Goal: Find specific page/section: Find specific page/section

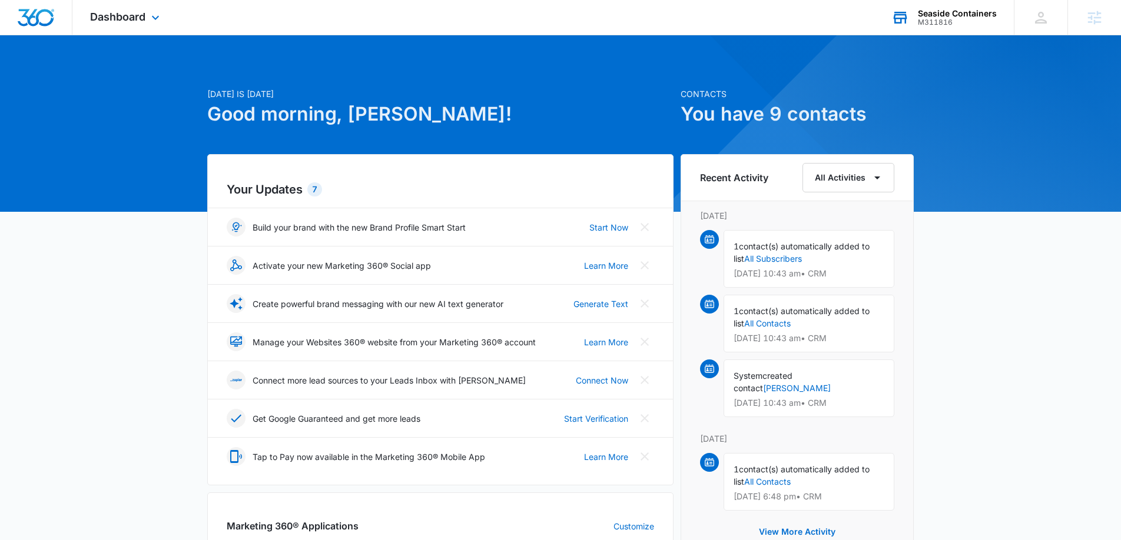
click at [929, 18] on div "M311816" at bounding box center [957, 22] width 79 height 8
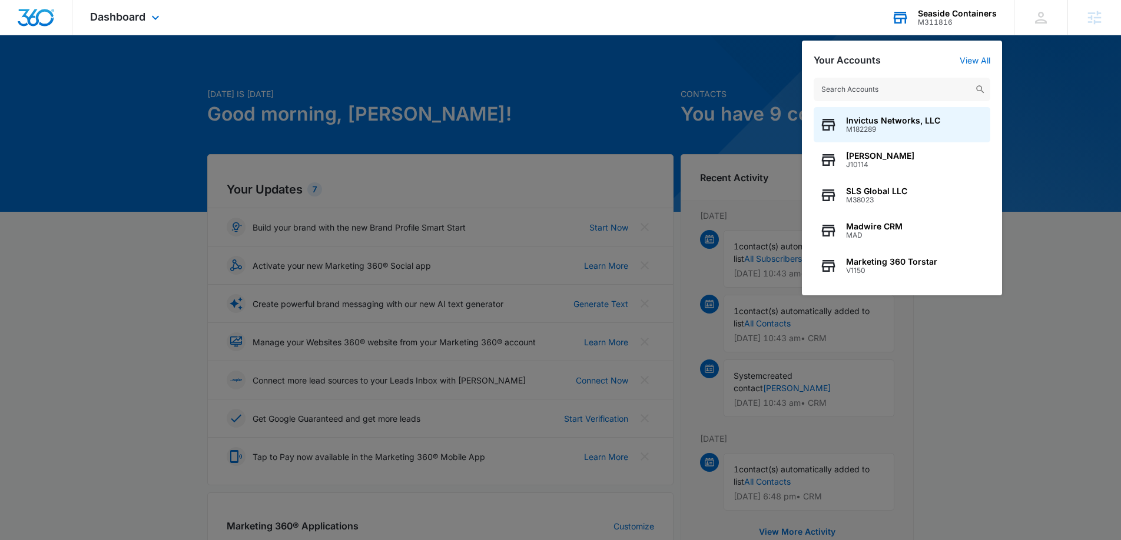
click at [904, 82] on input "text" at bounding box center [902, 90] width 177 height 24
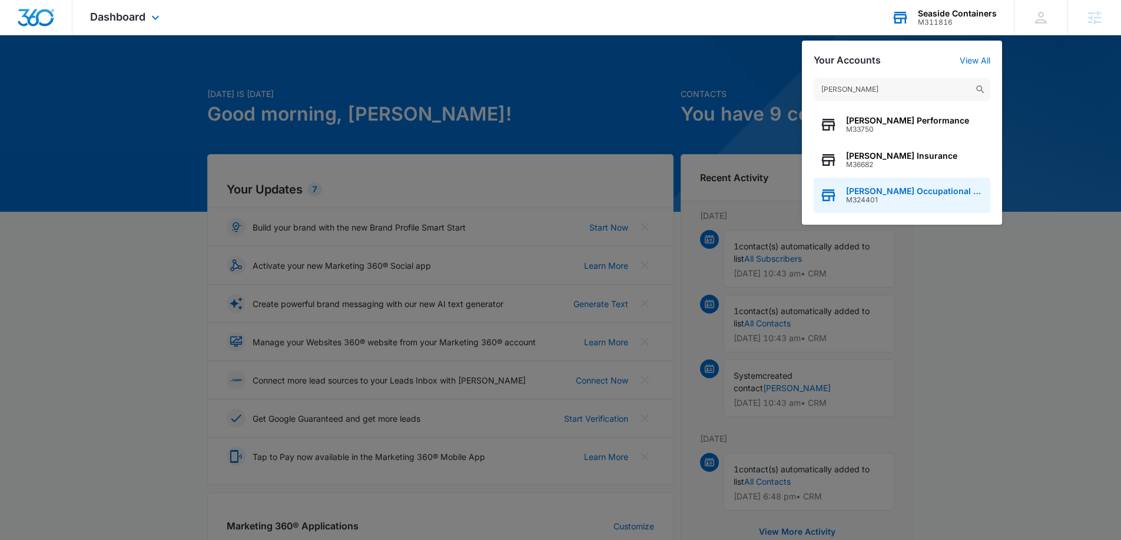
type input "Baxter"
click at [881, 201] on span "M324401" at bounding box center [915, 200] width 138 height 8
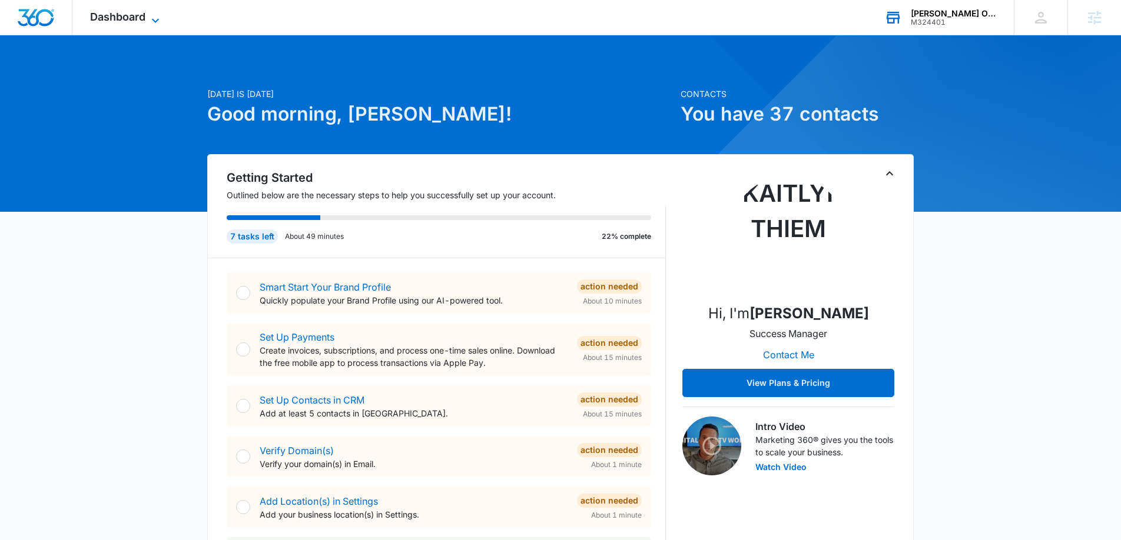
click at [105, 22] on span "Dashboard" at bounding box center [117, 17] width 55 height 12
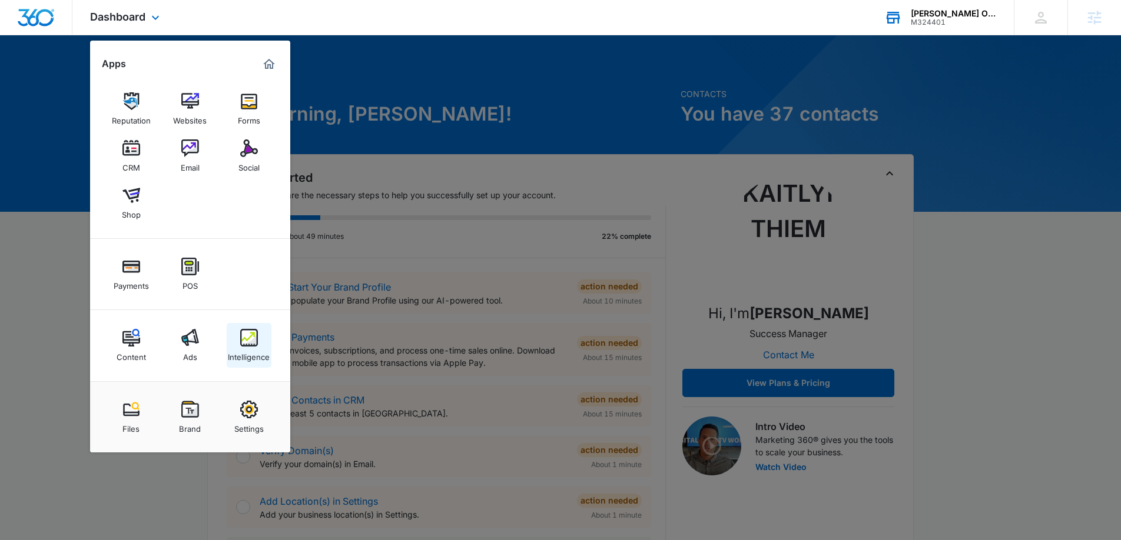
click at [247, 346] on img at bounding box center [249, 338] width 18 height 18
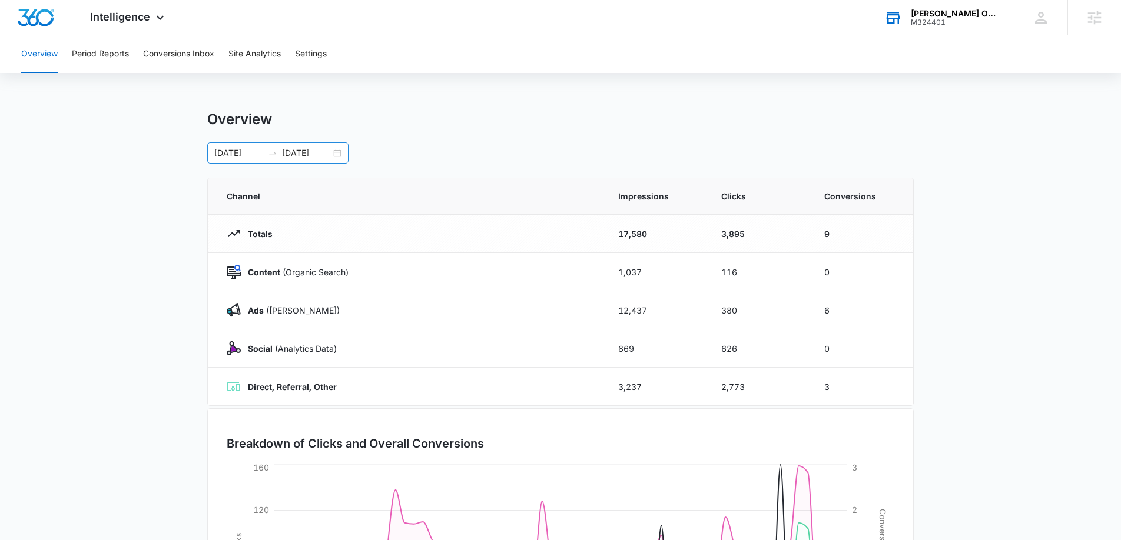
click at [337, 151] on div "07/03/2025 09/01/2025" at bounding box center [277, 152] width 141 height 21
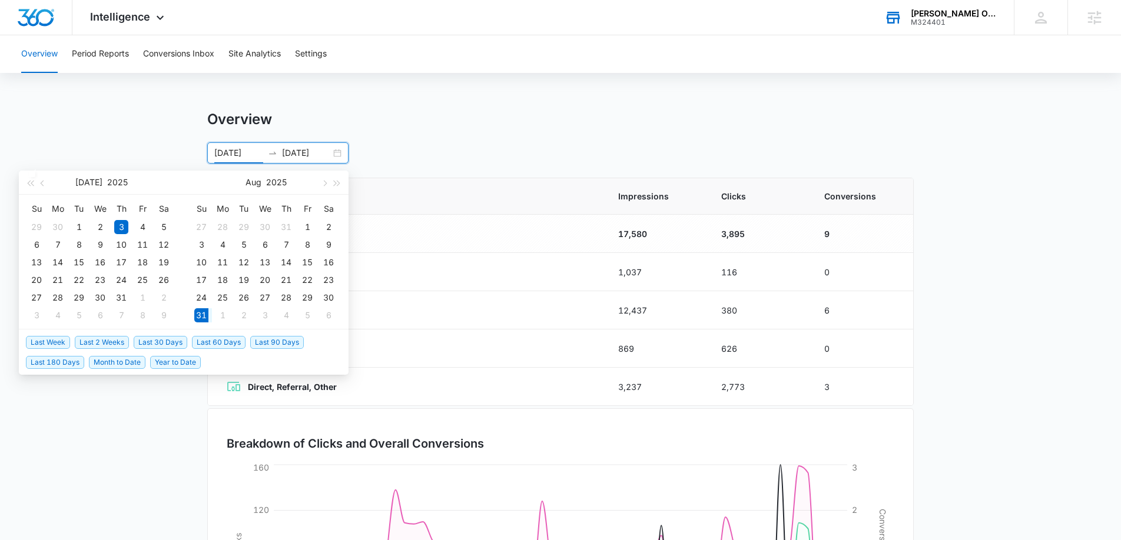
click at [59, 343] on span "Last Week" at bounding box center [48, 342] width 44 height 13
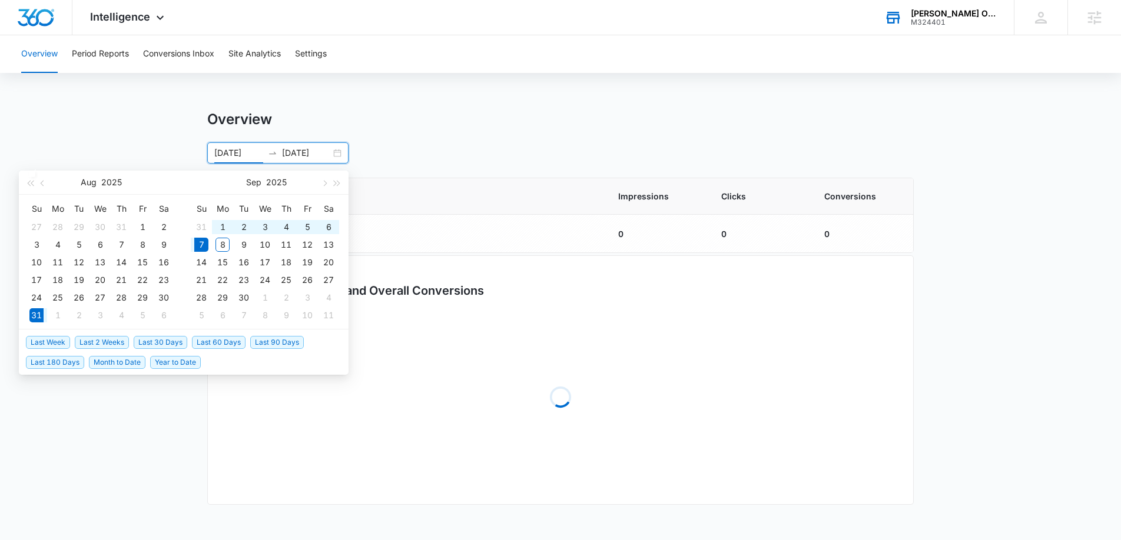
type input "08/31/2025"
type input "09/07/2025"
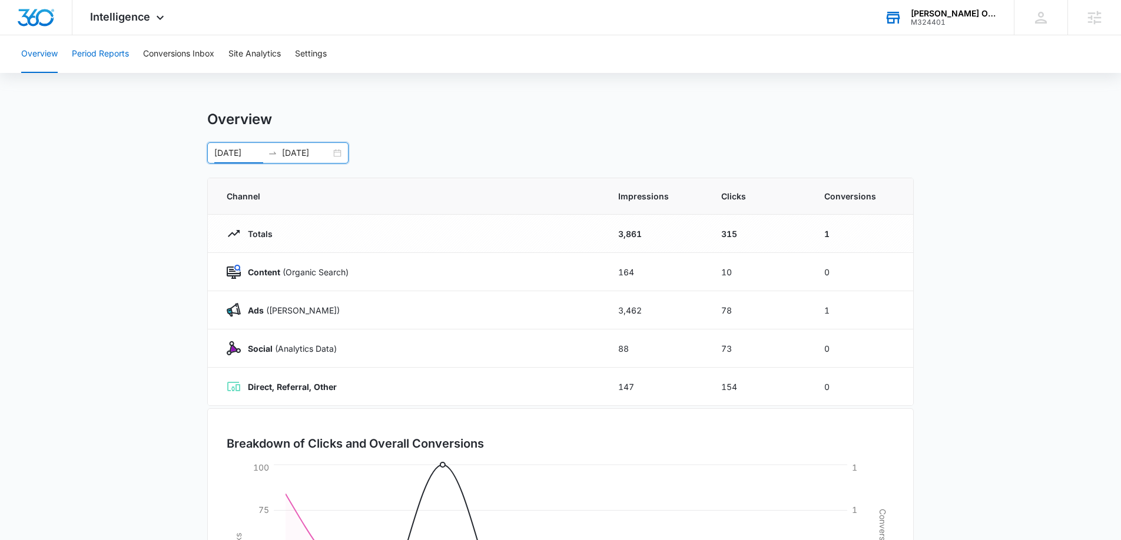
click at [97, 65] on button "Period Reports" at bounding box center [100, 54] width 57 height 38
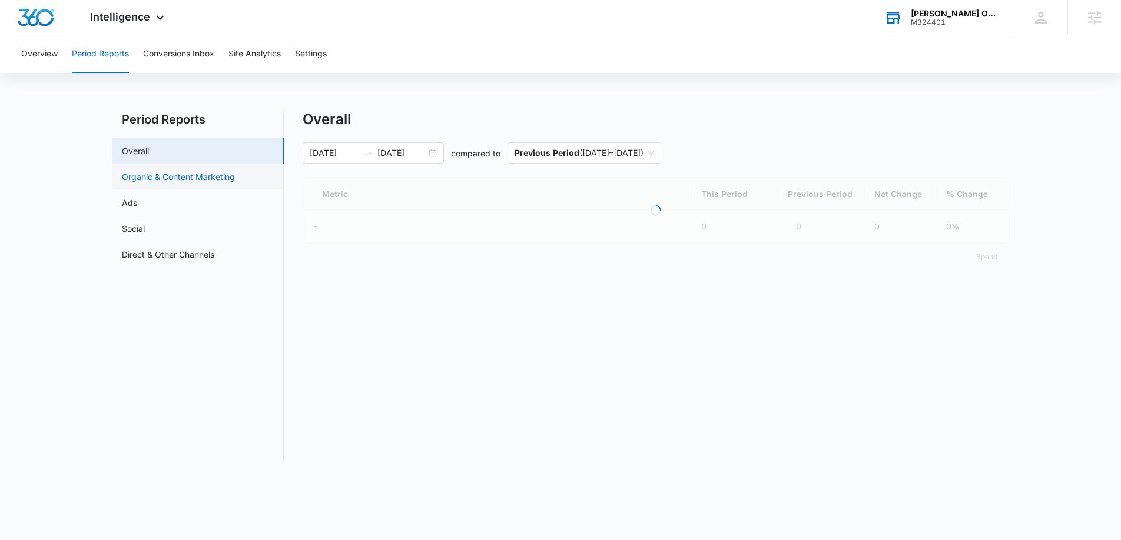
click at [155, 183] on link "Organic & Content Marketing" at bounding box center [178, 177] width 113 height 12
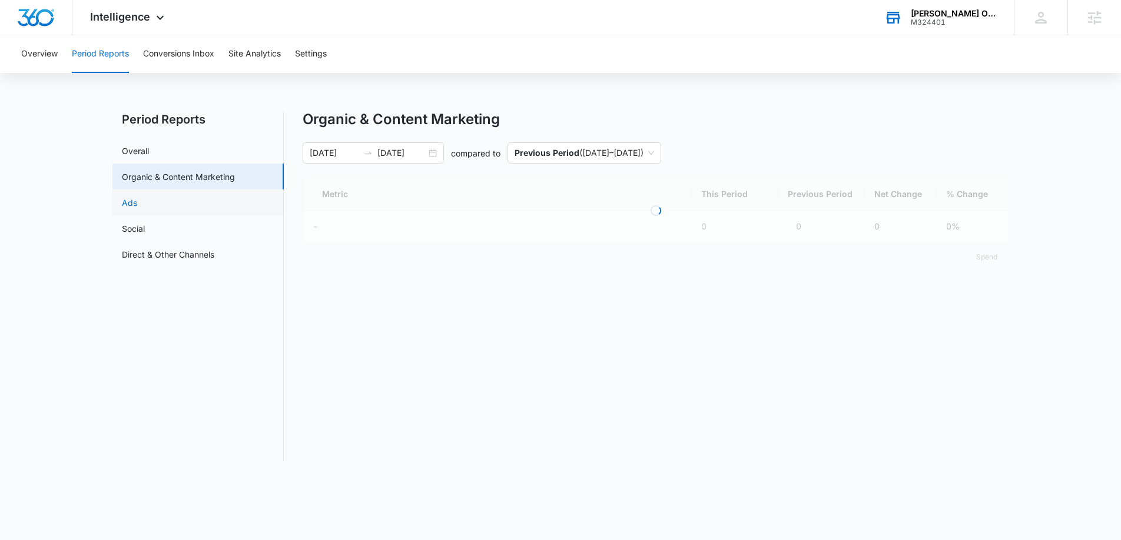
click at [137, 201] on link "Ads" at bounding box center [129, 203] width 15 height 12
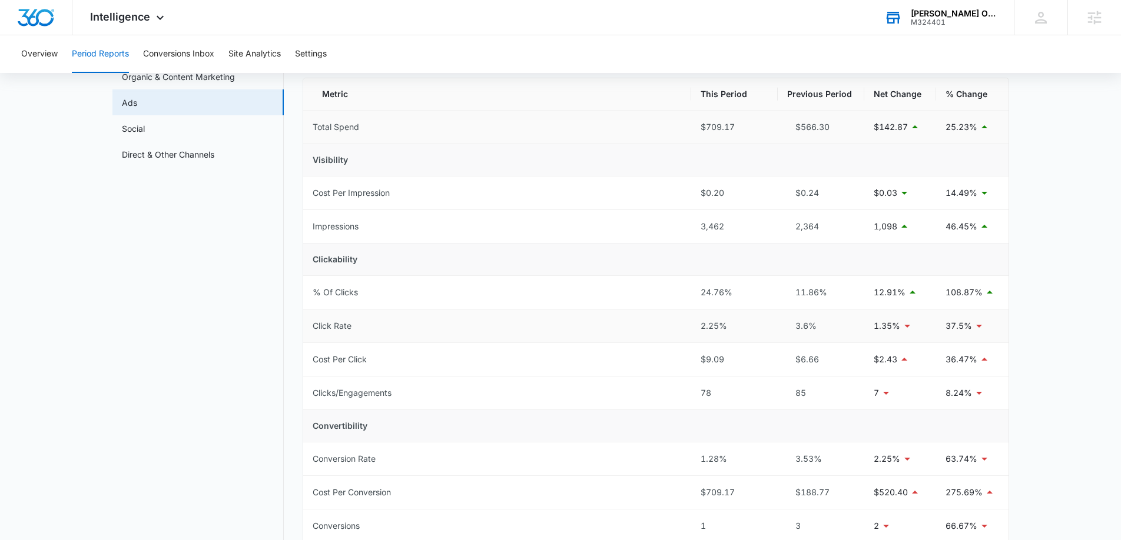
scroll to position [93, 0]
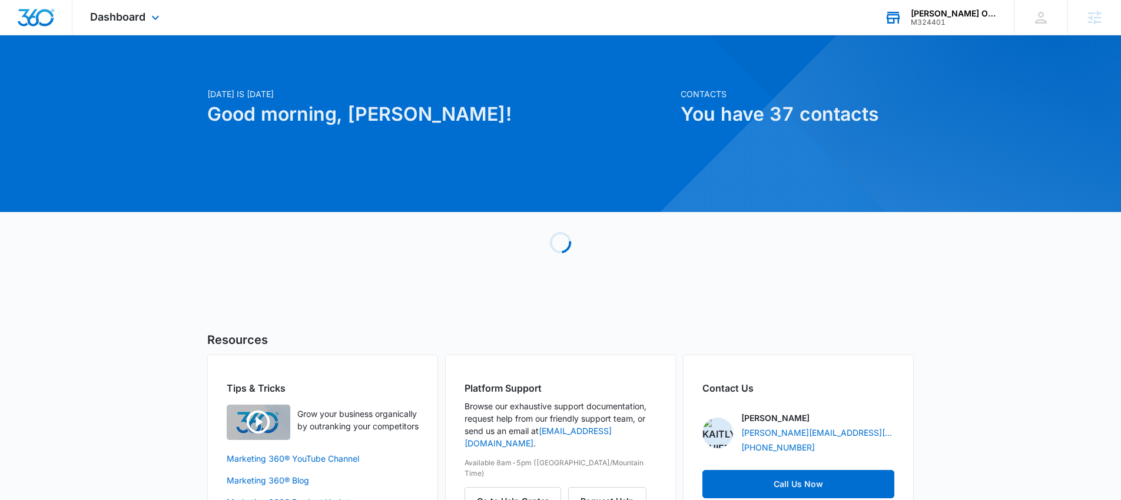
click at [918, 2] on div "[PERSON_NAME] Occupational and Physical Therapy M324401 Your Accounts View All" at bounding box center [940, 17] width 147 height 35
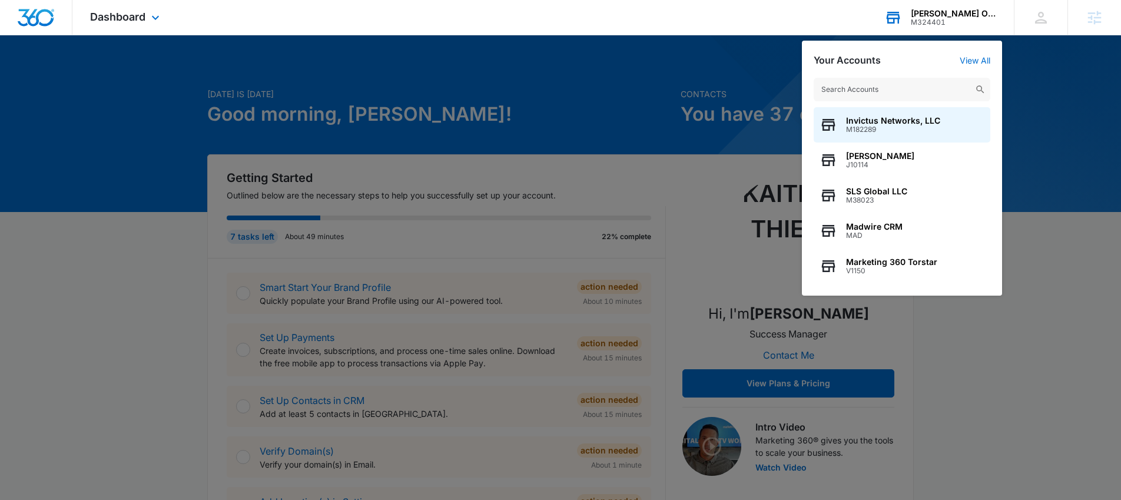
click at [879, 85] on input "text" at bounding box center [902, 90] width 177 height 24
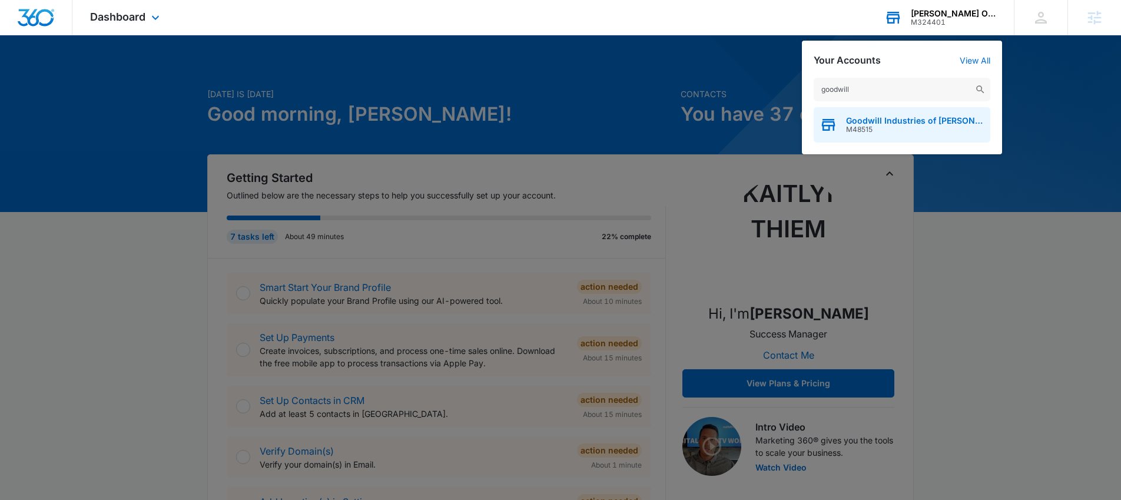
type input "goodwill"
click at [868, 129] on span "M48515" at bounding box center [915, 129] width 138 height 8
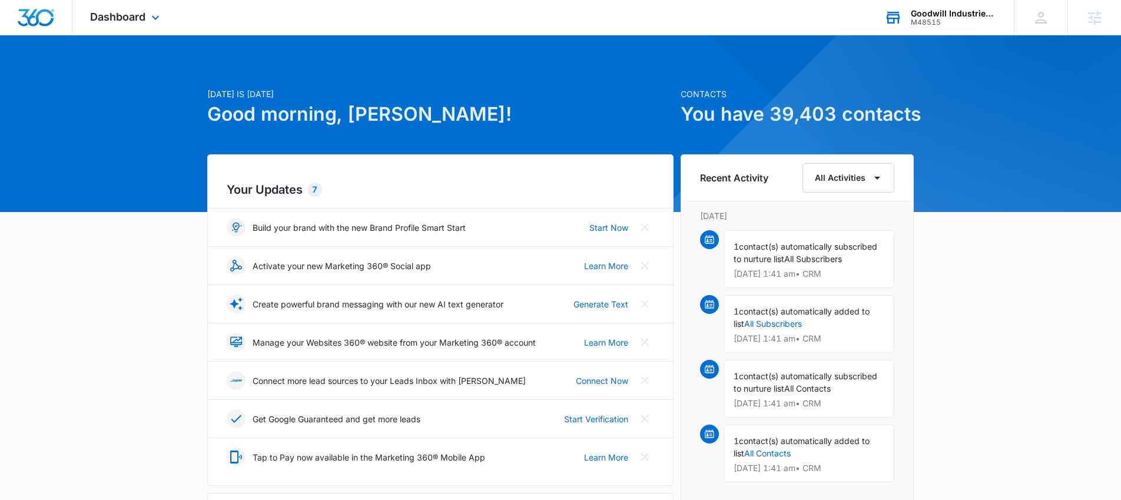
click at [147, 20] on div "Dashboard Apps Reputation Websites Forms CRM Email Social Shop Payments POS Con…" at bounding box center [126, 17] width 108 height 35
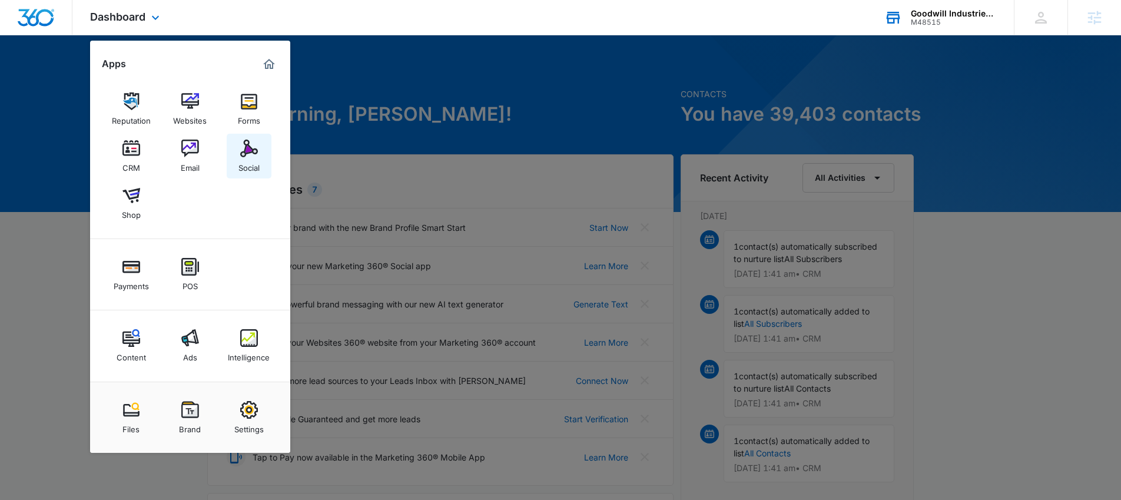
click at [261, 145] on link "Social" at bounding box center [249, 156] width 45 height 45
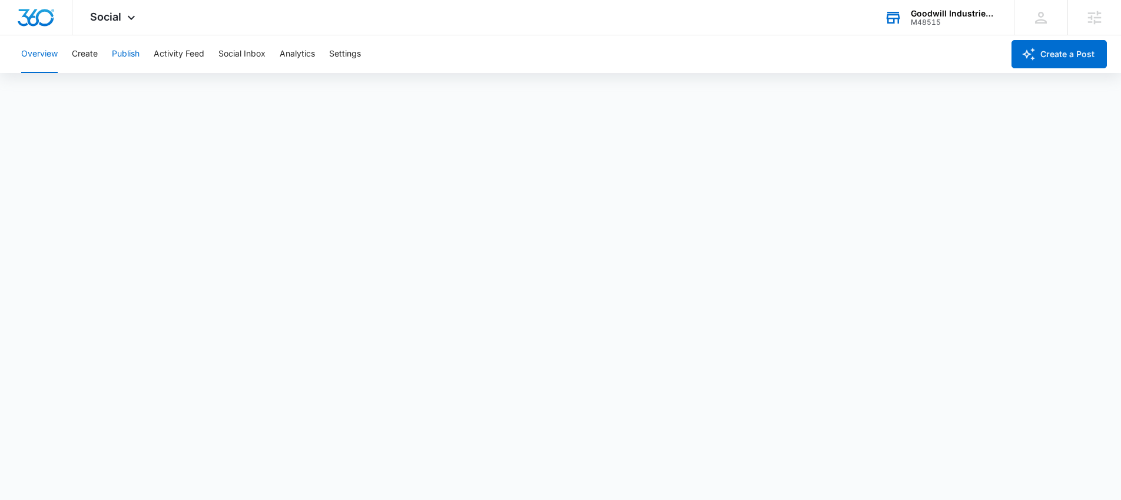
click at [136, 48] on button "Publish" at bounding box center [126, 54] width 28 height 38
